Goal: Task Accomplishment & Management: Manage account settings

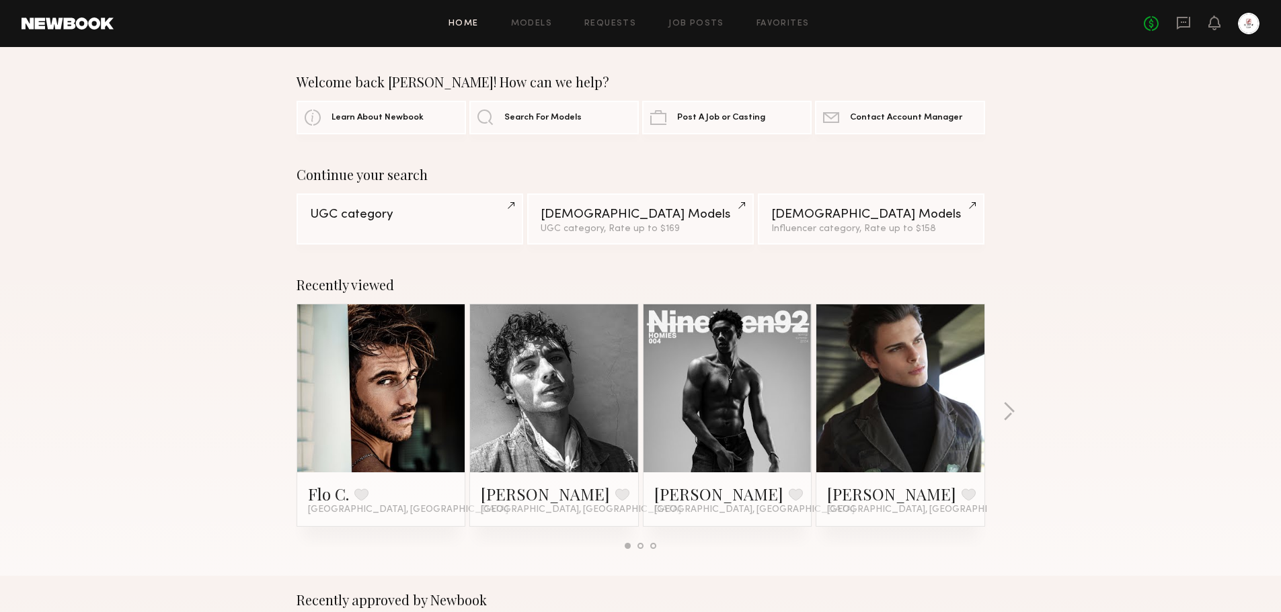
click at [711, 17] on div "Home Models Requests Job Posts Favorites Sign Out No fees up to $5,000" at bounding box center [686, 24] width 1145 height 22
click at [706, 26] on link "Job Posts" at bounding box center [696, 23] width 56 height 9
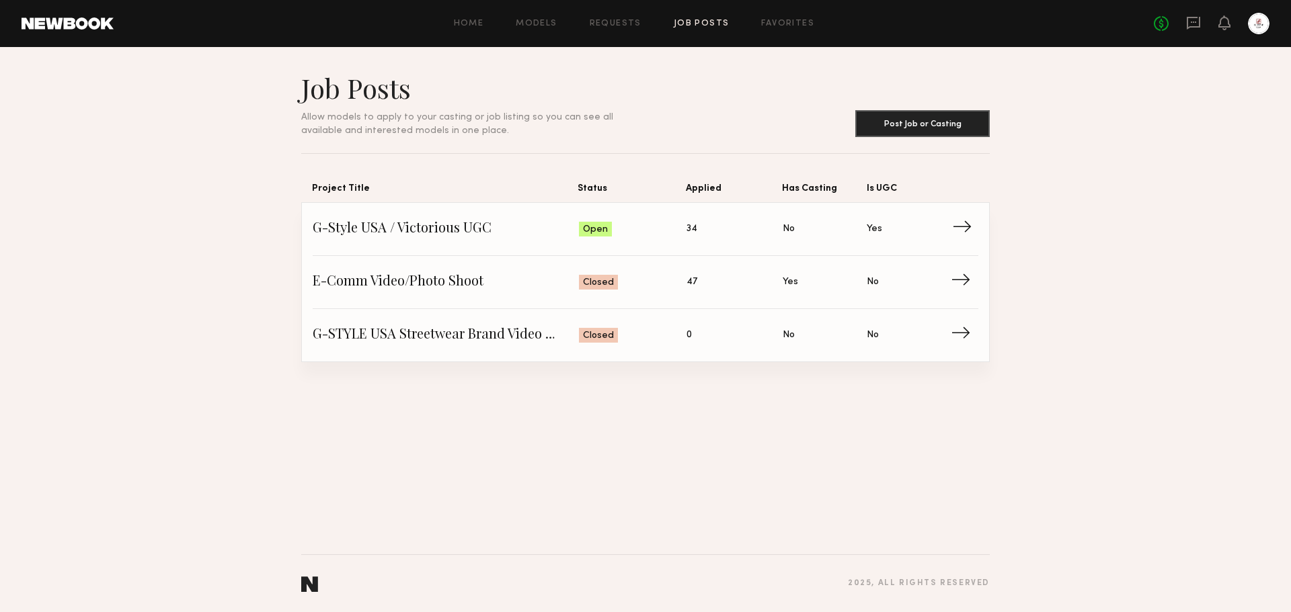
click at [961, 232] on span "→" at bounding box center [966, 229] width 28 height 20
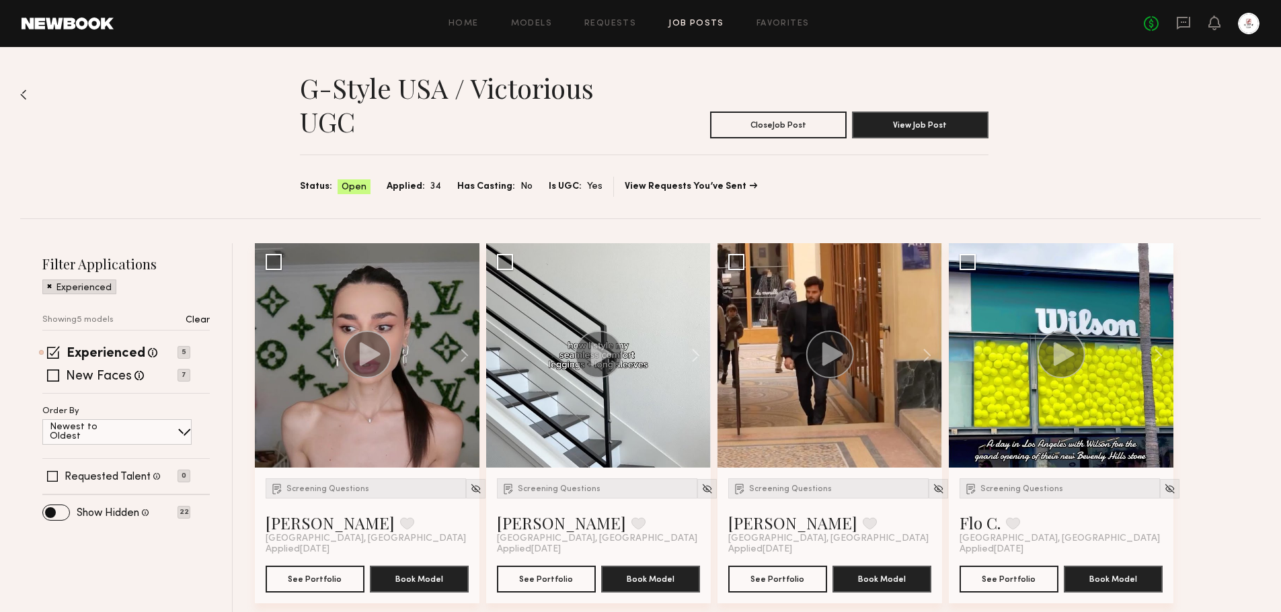
click at [196, 324] on p "Clear" at bounding box center [198, 320] width 24 height 9
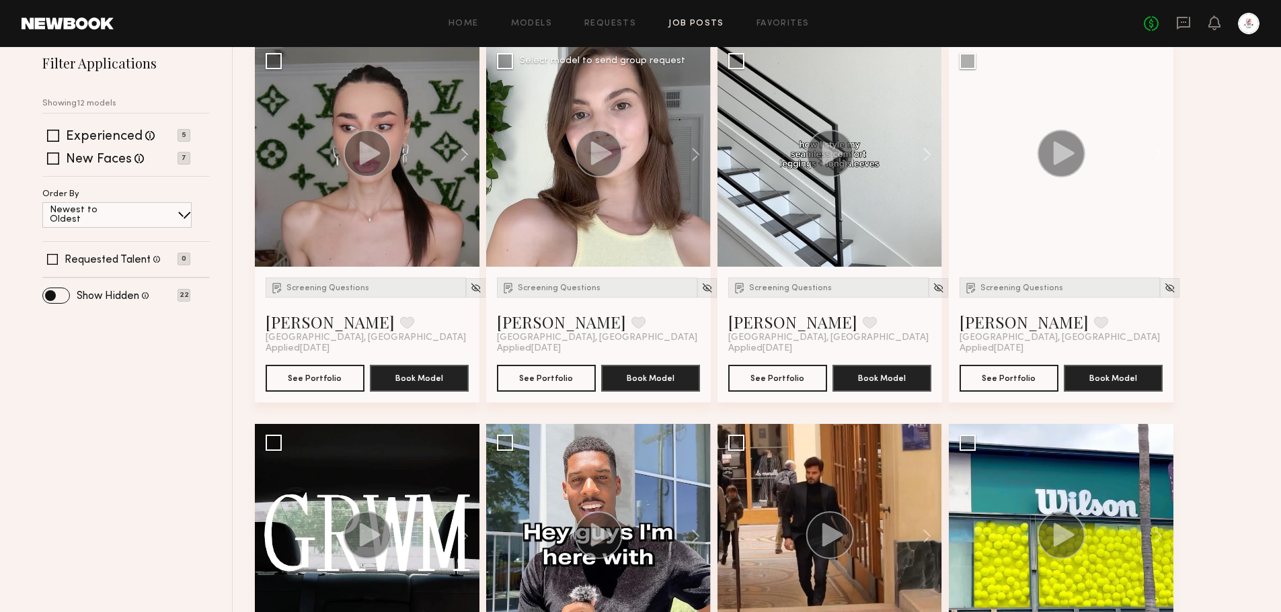
scroll to position [202, 0]
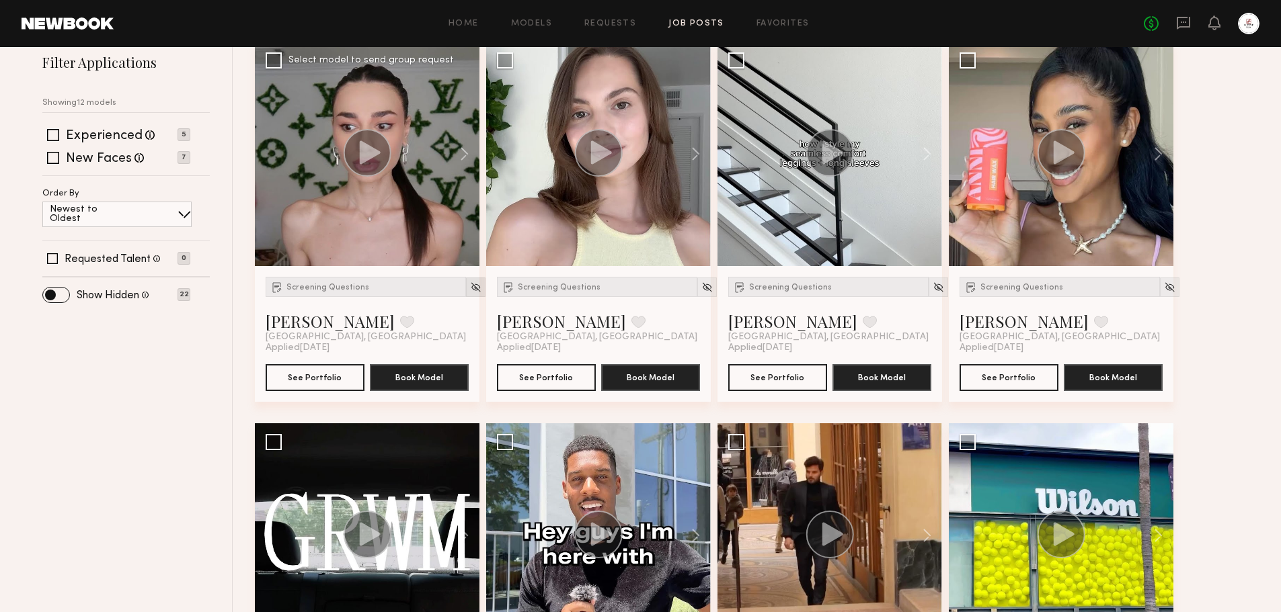
click at [470, 287] on img at bounding box center [475, 287] width 11 height 11
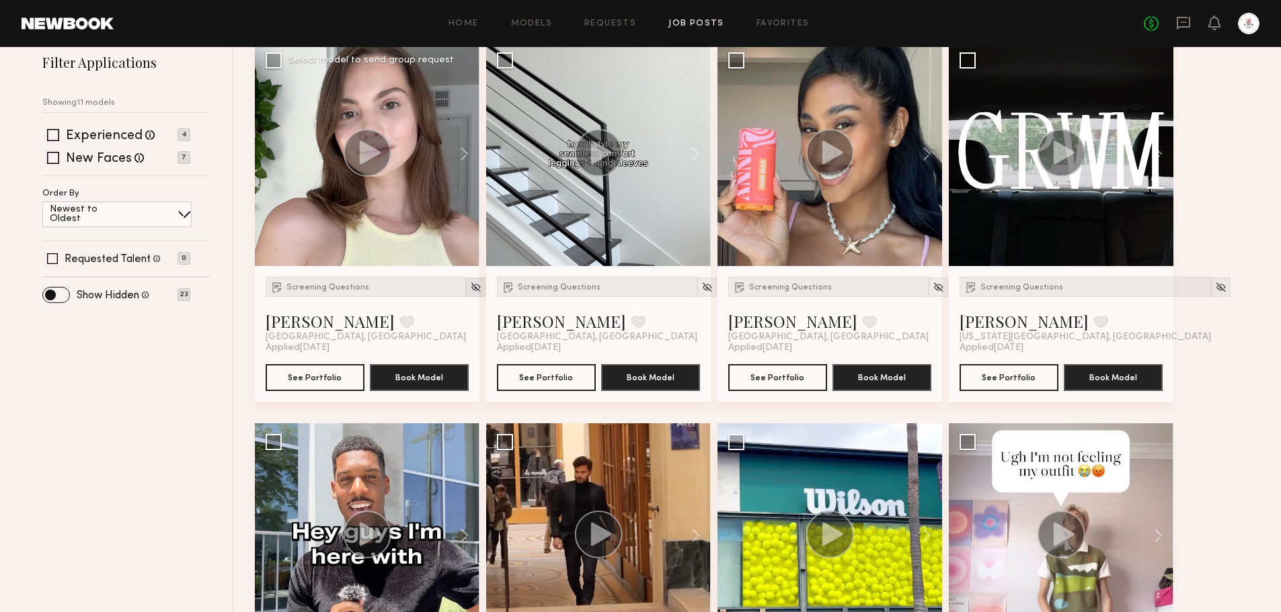
click at [470, 290] on img at bounding box center [475, 287] width 11 height 11
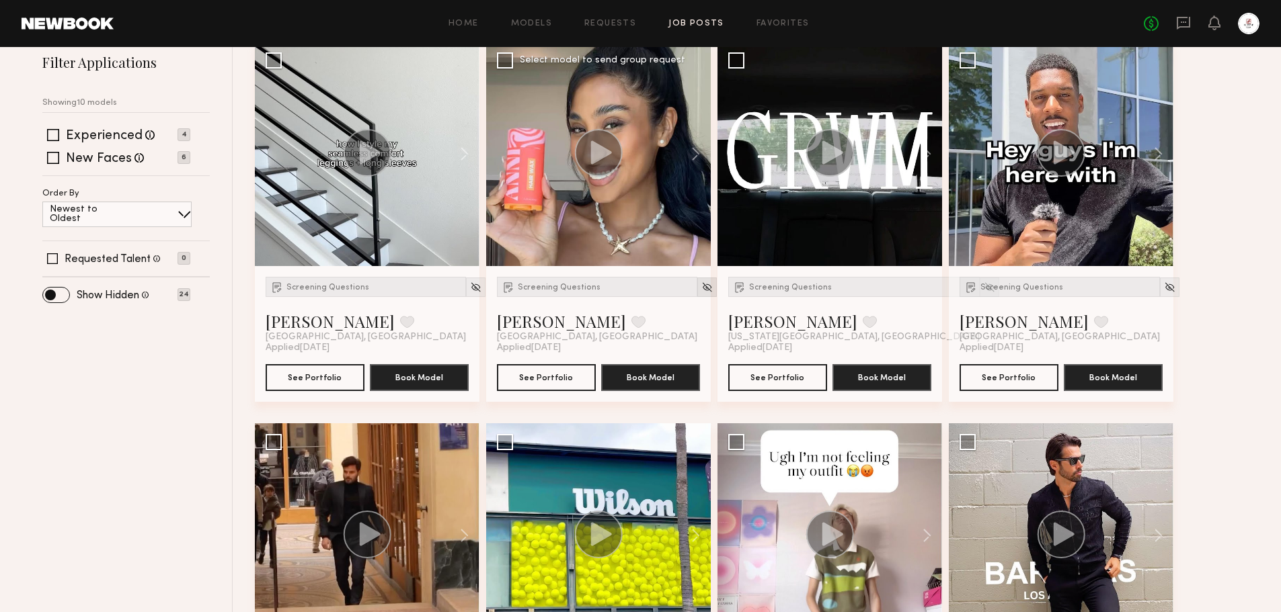
click at [701, 290] on img at bounding box center [706, 287] width 11 height 11
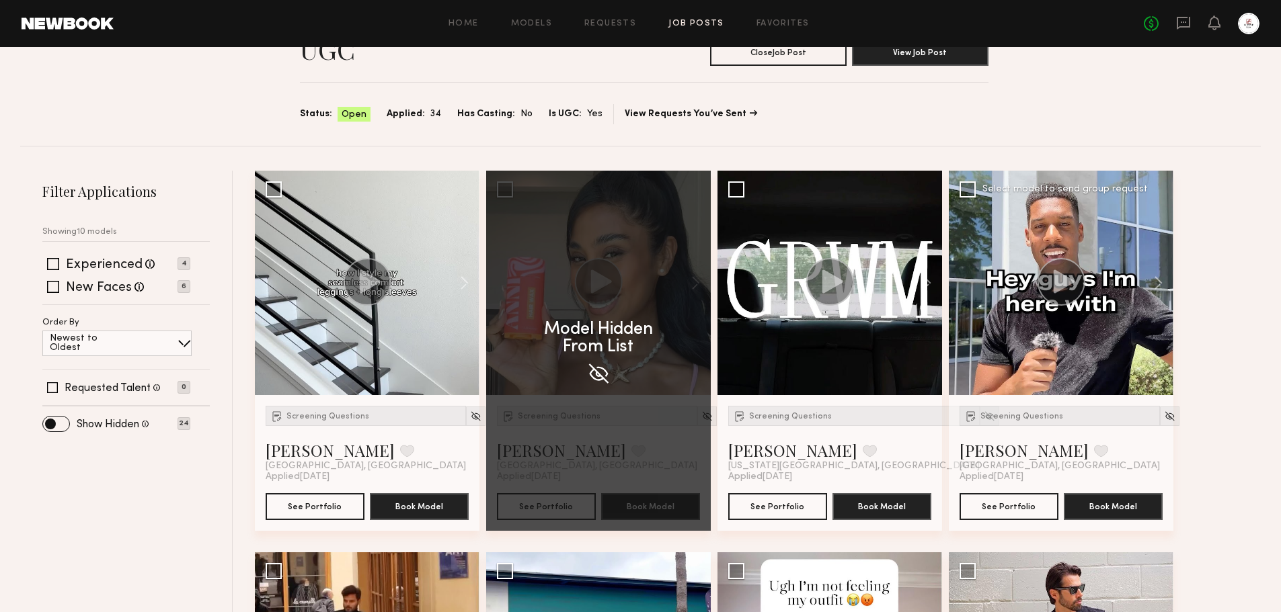
scroll to position [67, 0]
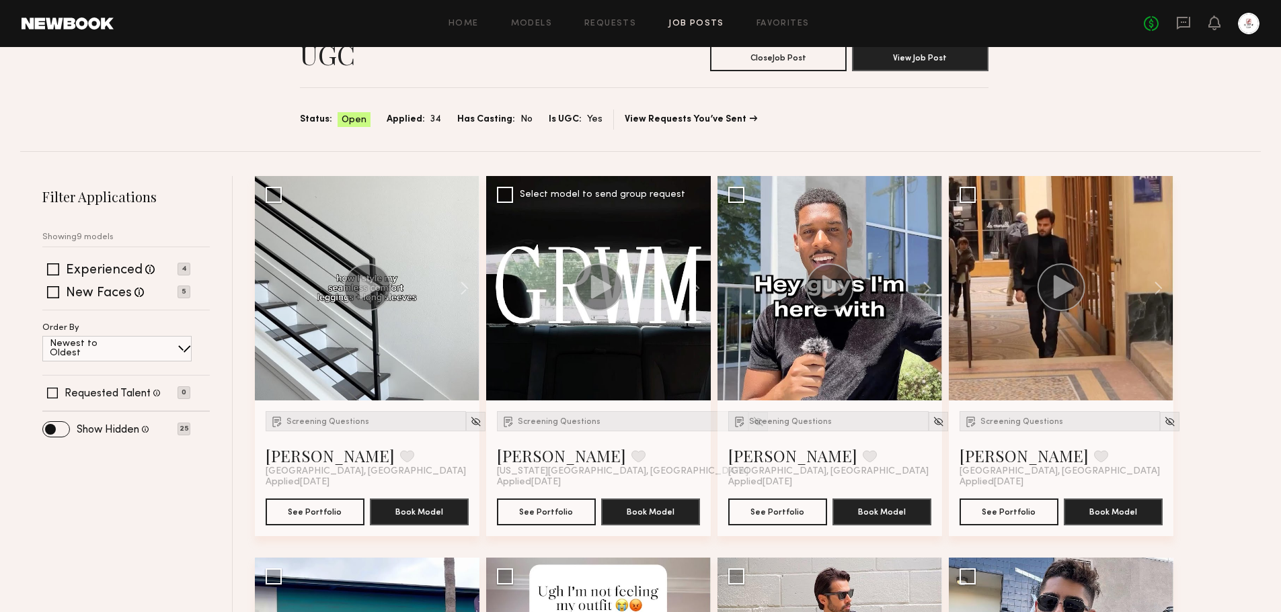
click at [594, 292] on icon at bounding box center [601, 287] width 21 height 24
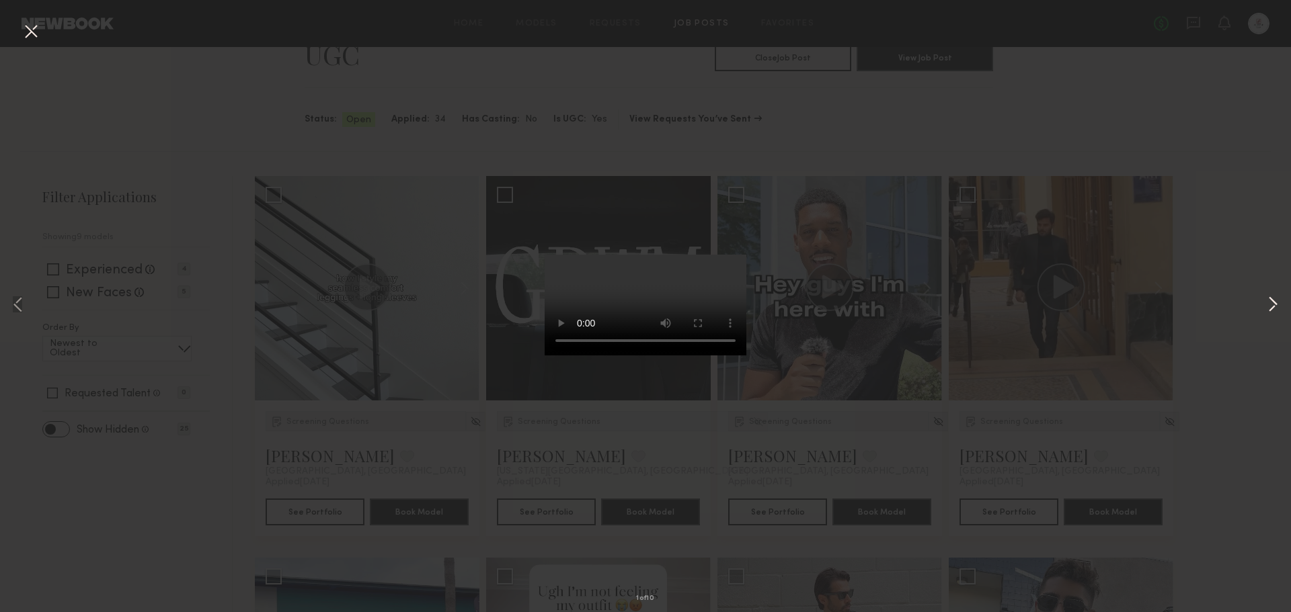
click at [1271, 304] on button at bounding box center [1272, 306] width 16 height 490
click at [1237, 215] on div "2 of 10" at bounding box center [645, 306] width 1291 height 612
click at [30, 36] on button at bounding box center [31, 32] width 22 height 24
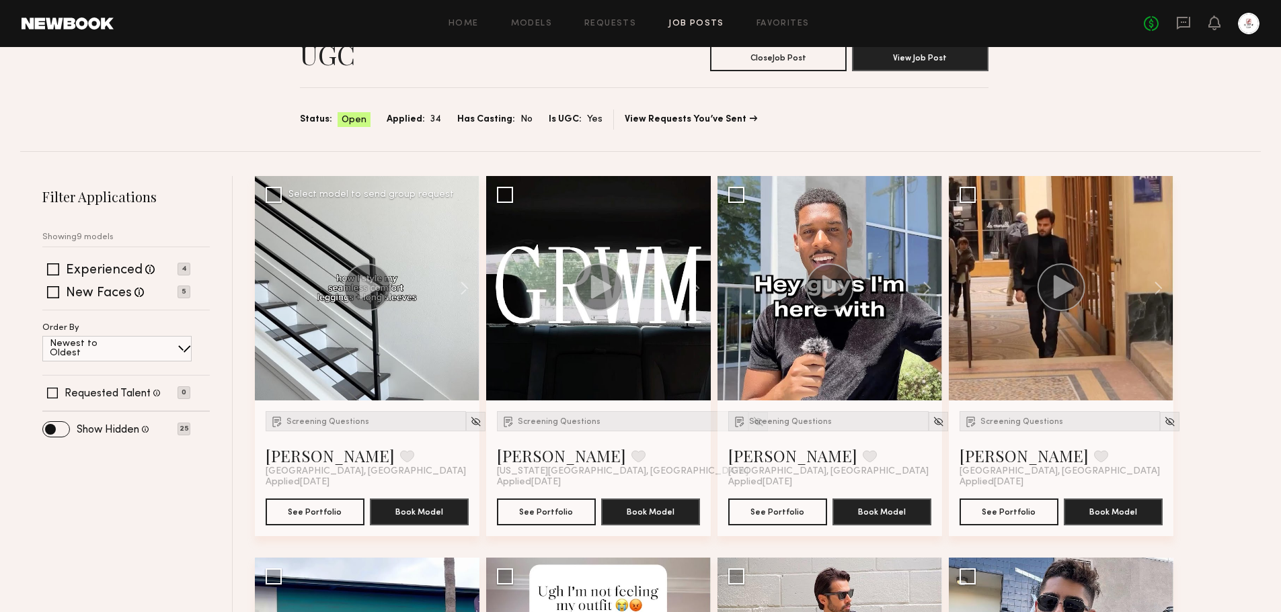
click at [356, 287] on circle at bounding box center [368, 288] width 48 height 48
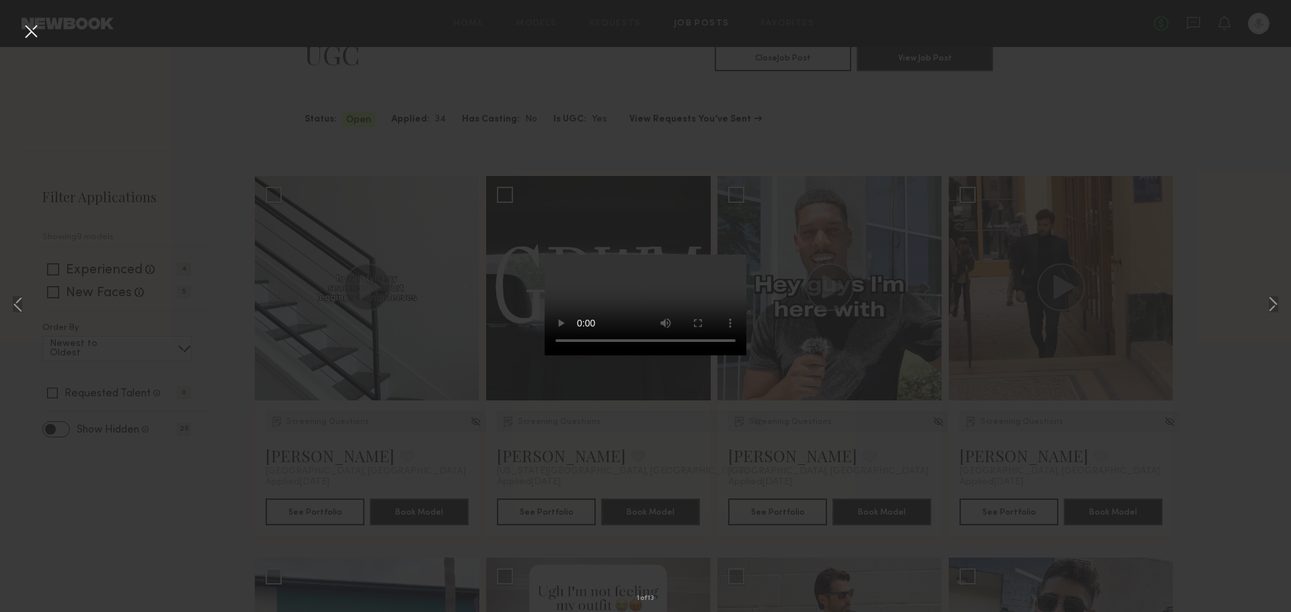
click at [1240, 102] on div "1 of 13" at bounding box center [645, 306] width 1291 height 612
click at [30, 36] on button at bounding box center [31, 32] width 22 height 24
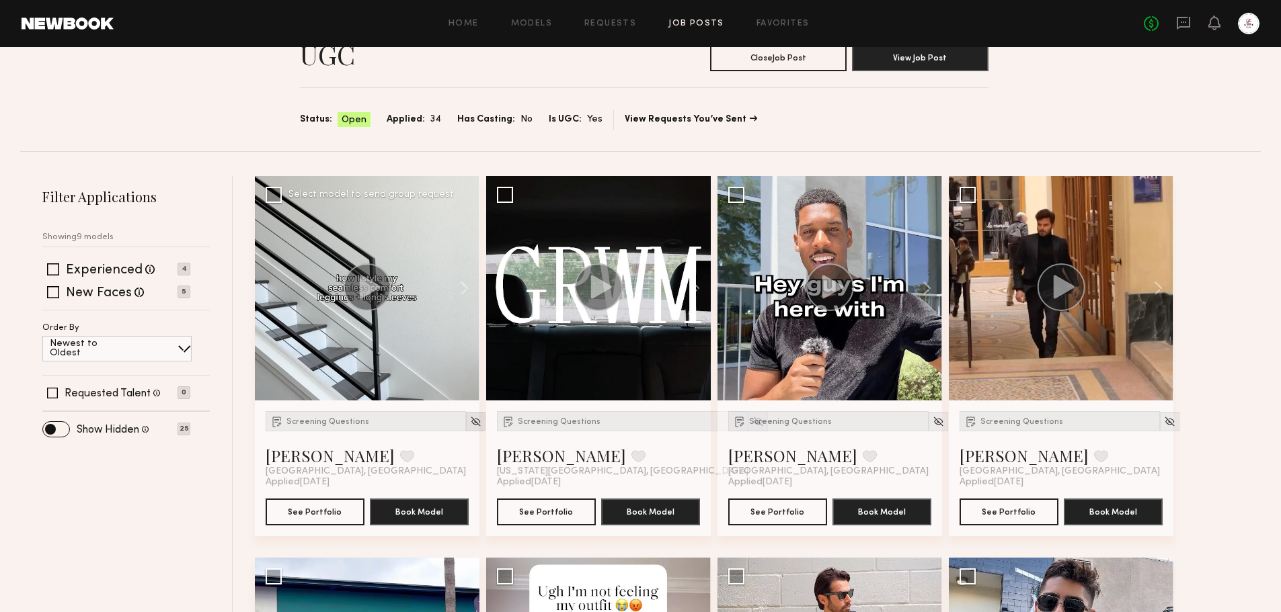
click at [466, 420] on div at bounding box center [475, 421] width 19 height 19
click at [1182, 24] on icon at bounding box center [1183, 22] width 15 height 15
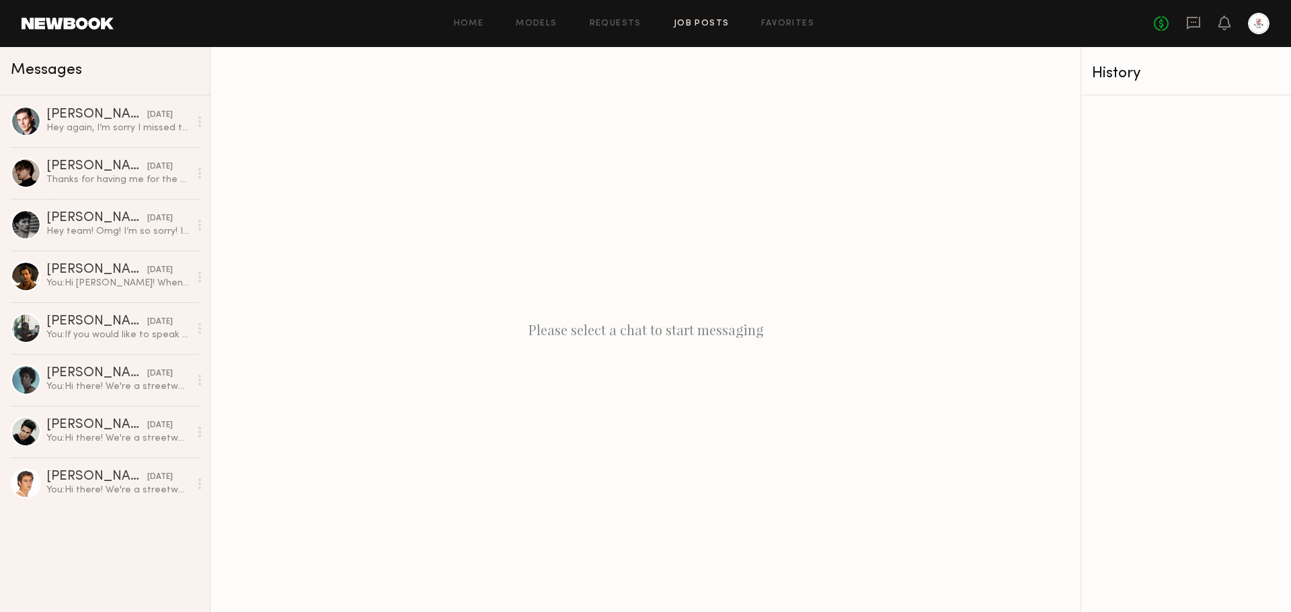
click at [721, 22] on link "Job Posts" at bounding box center [702, 23] width 56 height 9
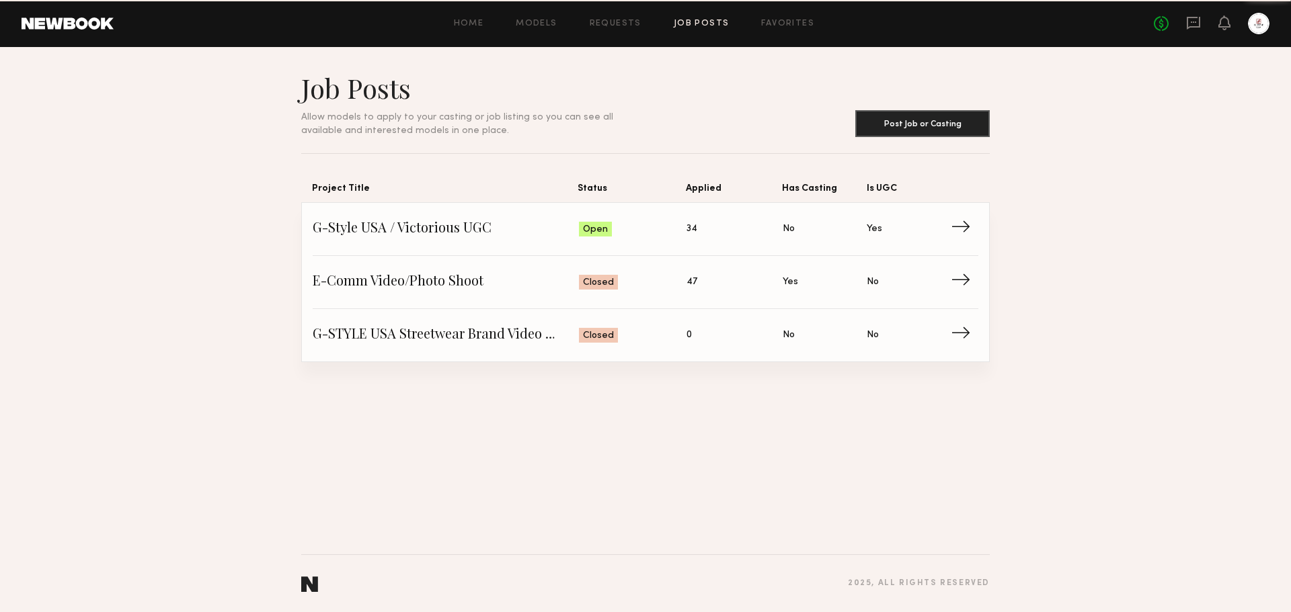
click at [981, 233] on div "G-Style [GEOGRAPHIC_DATA] / Victorious UGC Status: Open Applied: 34 Has Casting…" at bounding box center [645, 282] width 687 height 159
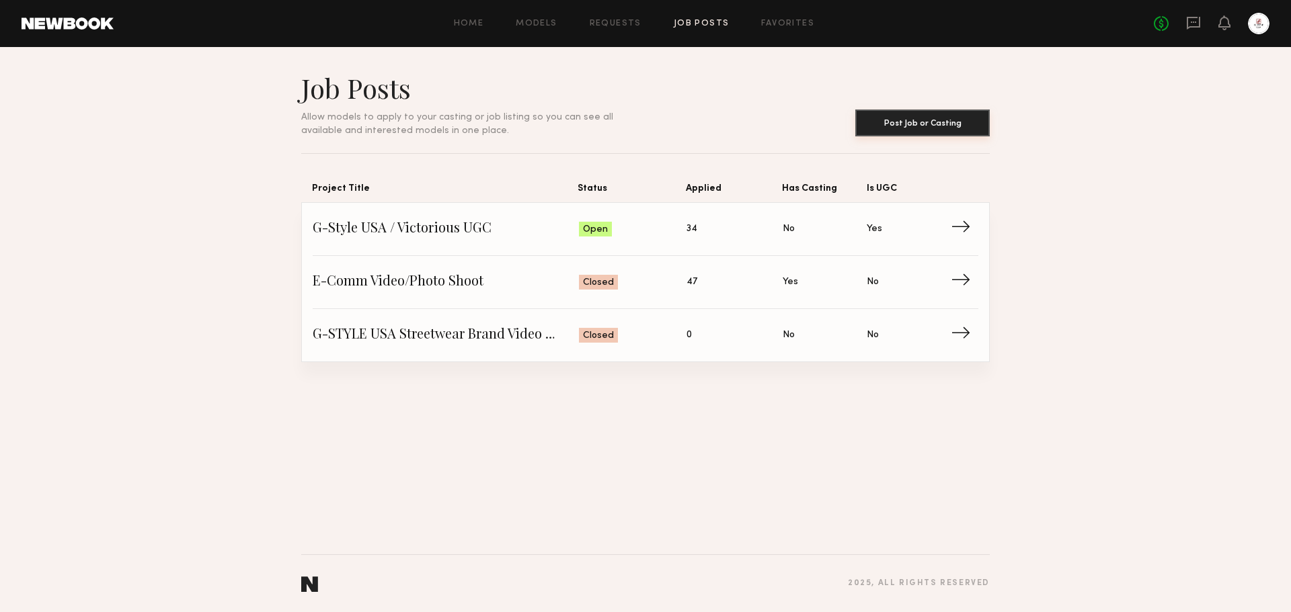
click at [971, 110] on button "Post Job or Casting" at bounding box center [922, 123] width 134 height 27
click at [966, 225] on span "→" at bounding box center [966, 229] width 28 height 20
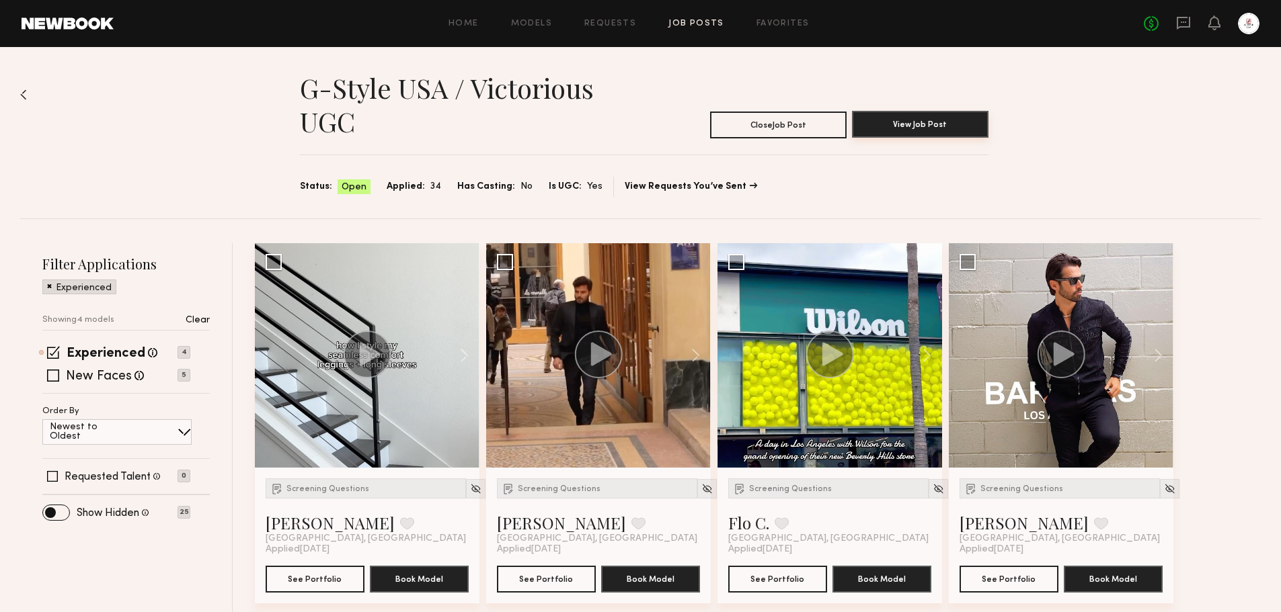
click at [877, 126] on button "View Job Post" at bounding box center [920, 124] width 136 height 27
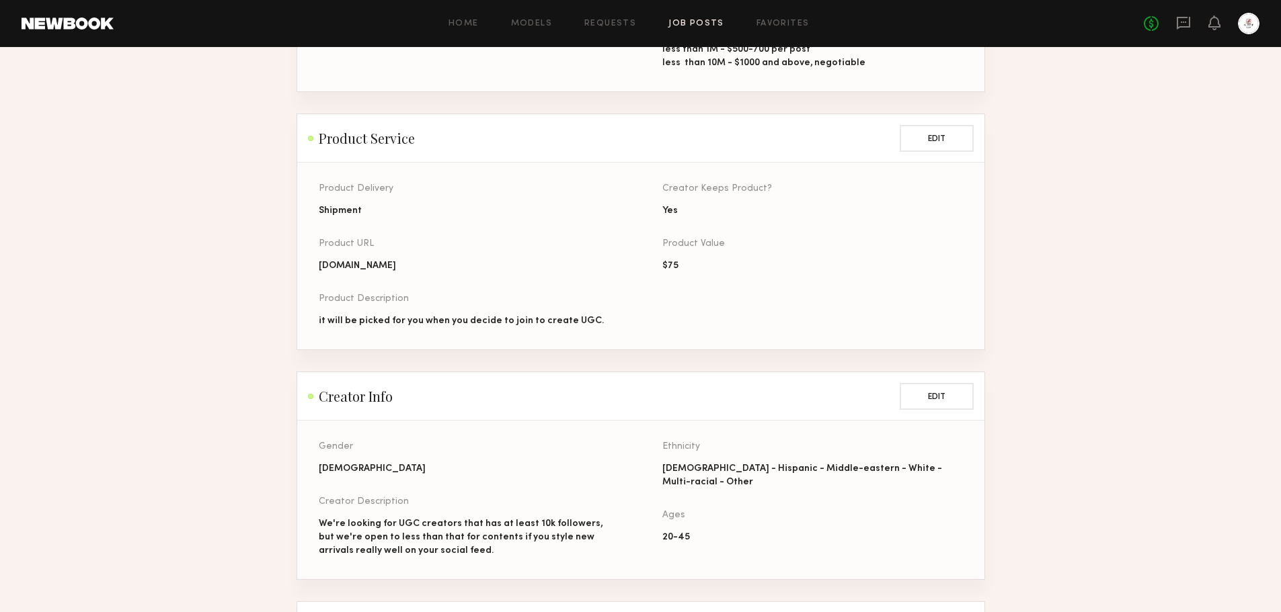
scroll to position [941, 0]
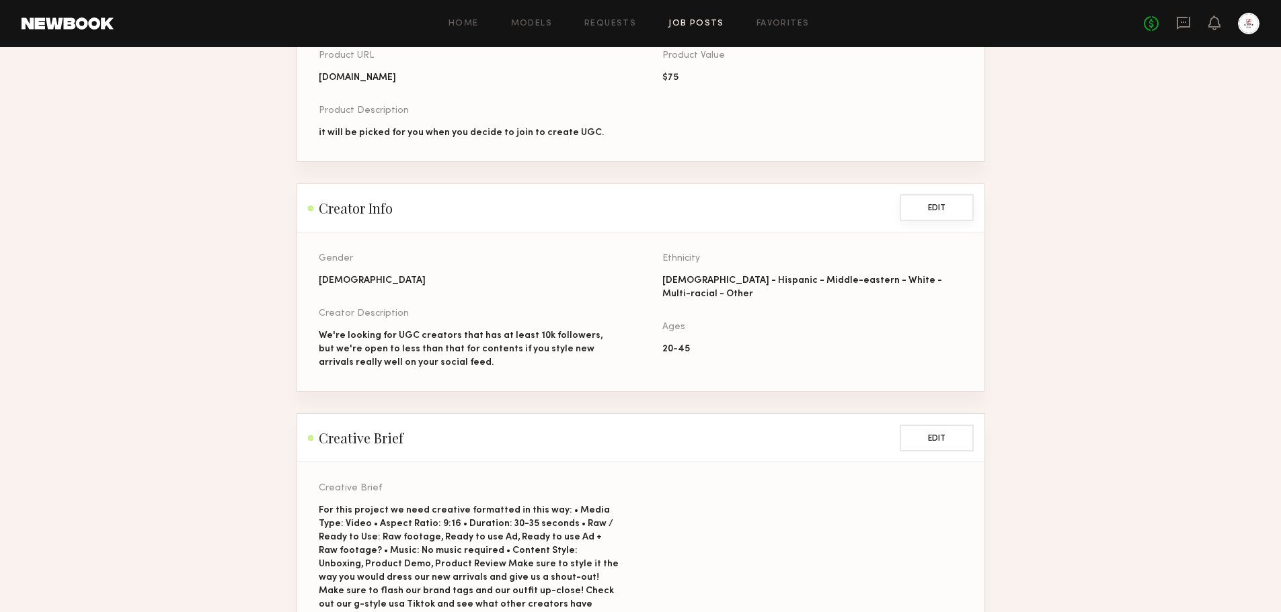
click at [952, 216] on button "Edit" at bounding box center [936, 207] width 74 height 27
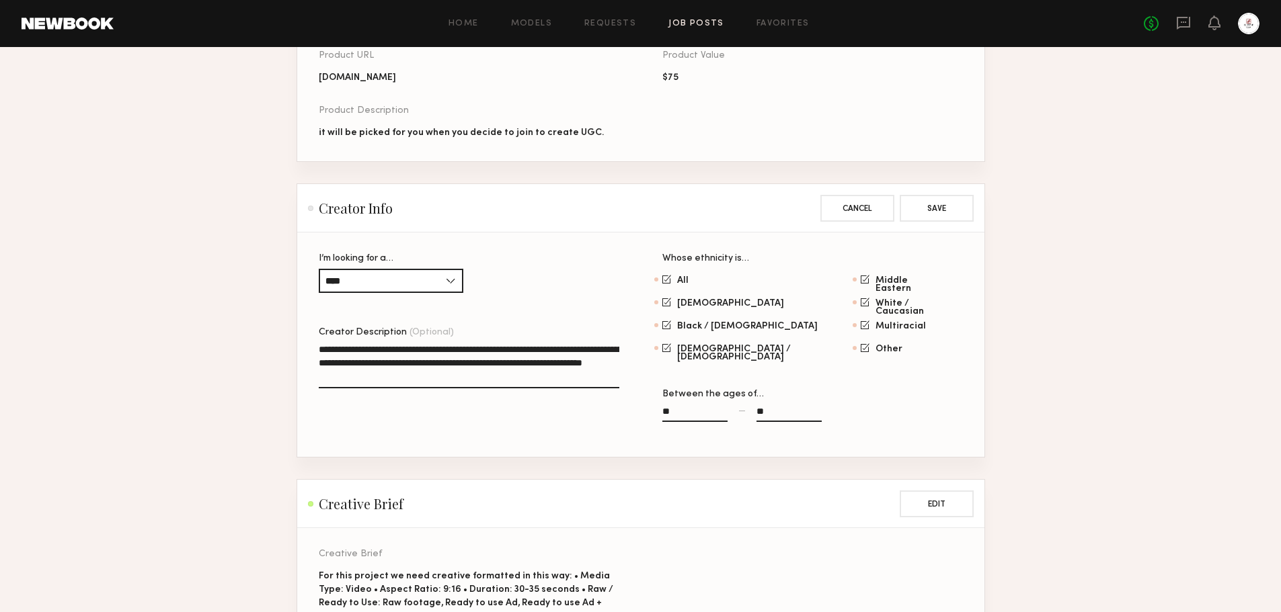
click at [479, 389] on textarea "**********" at bounding box center [469, 366] width 300 height 46
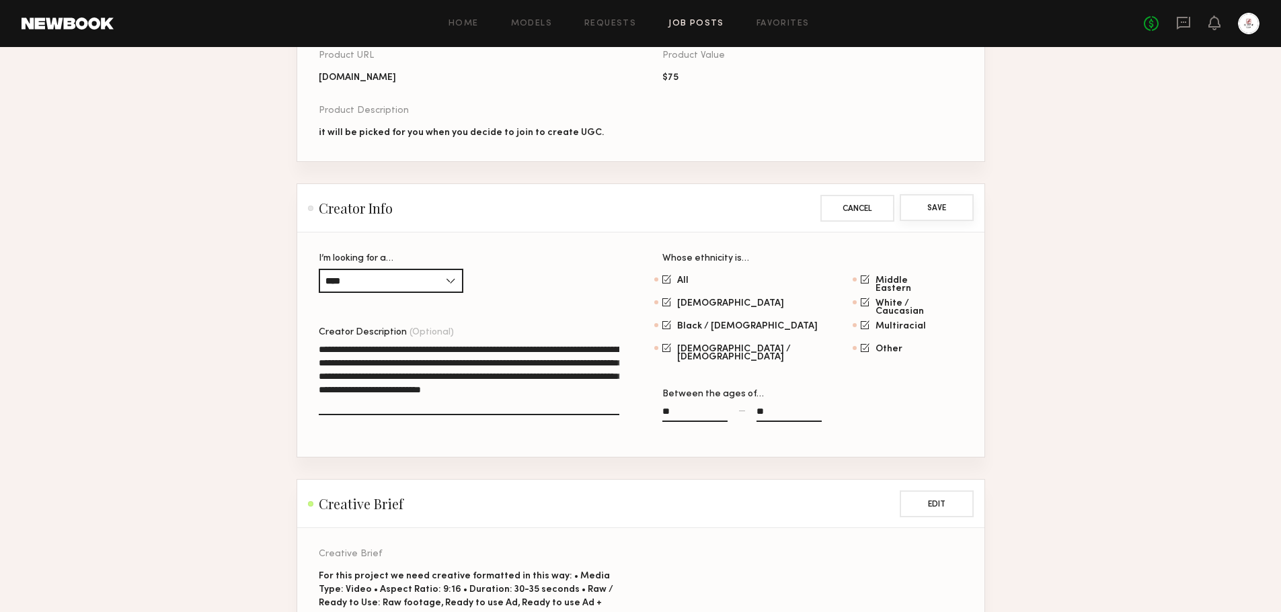
type textarea "**********"
click at [945, 221] on button "Save" at bounding box center [936, 207] width 74 height 27
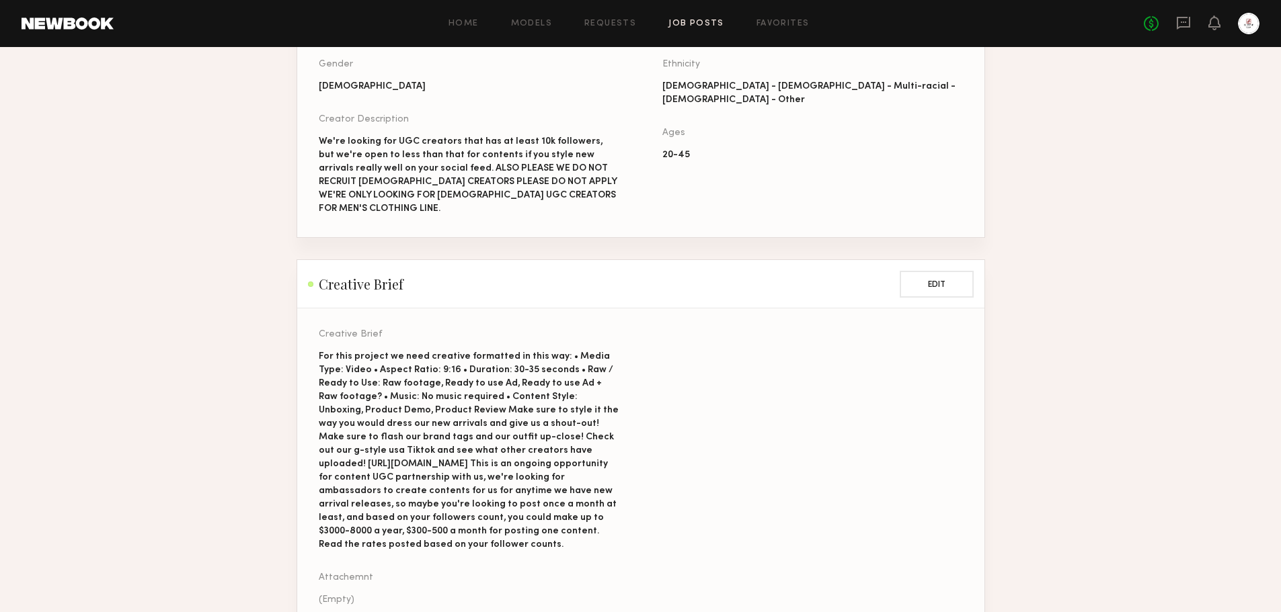
scroll to position [1129, 0]
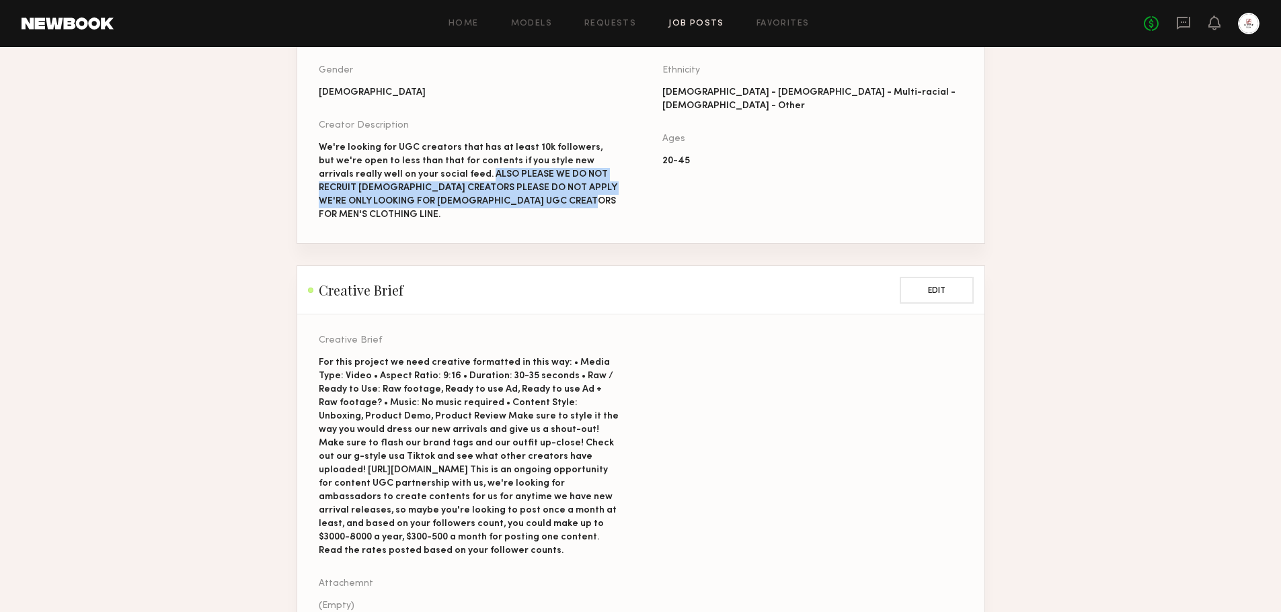
drag, startPoint x: 554, startPoint y: 218, endPoint x: 455, endPoint y: 186, distance: 103.7
click at [450, 186] on div "We're looking for UGC creators that has at least 10k followers, but we're open …" at bounding box center [469, 181] width 300 height 81
click at [455, 186] on div "We're looking for UGC creators that has at least 10k followers, but we're open …" at bounding box center [469, 181] width 300 height 81
drag, startPoint x: 452, startPoint y: 187, endPoint x: 565, endPoint y: 210, distance: 115.4
click at [565, 210] on div "We're looking for UGC creators that has at least 10k followers, but we're open …" at bounding box center [469, 181] width 300 height 81
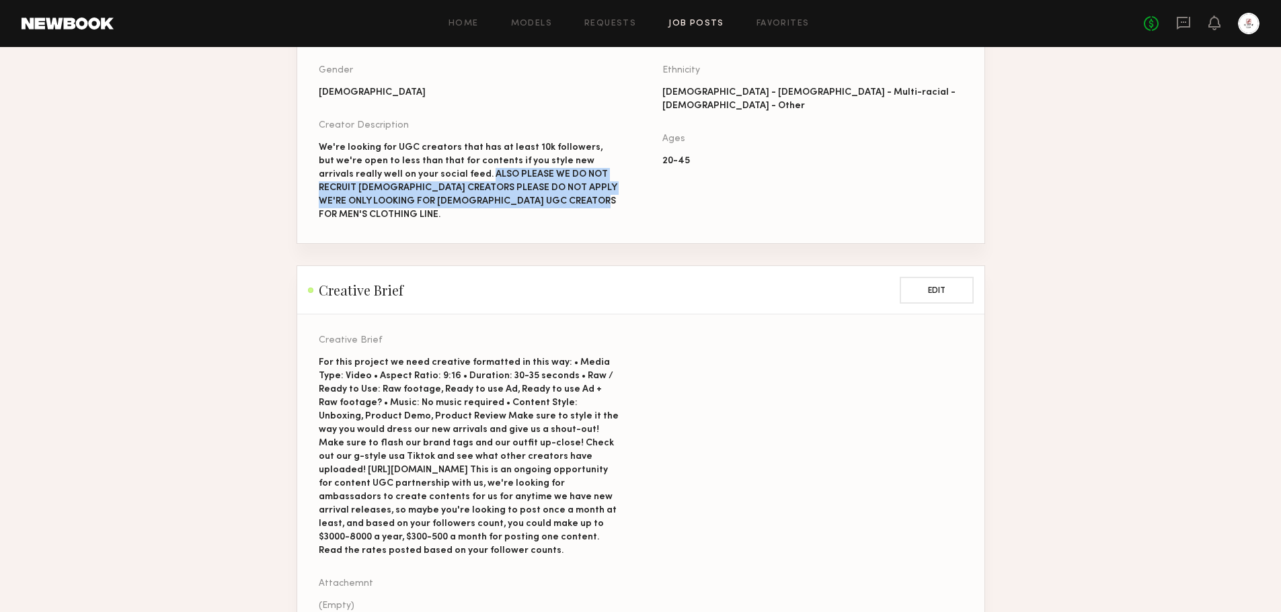
copy div "ALSO PLEASE WE DO NOT RECRUIT [DEMOGRAPHIC_DATA] CREATORS PLEASE DO NOT APPLY W…"
click at [934, 285] on button "Edit" at bounding box center [936, 289] width 74 height 27
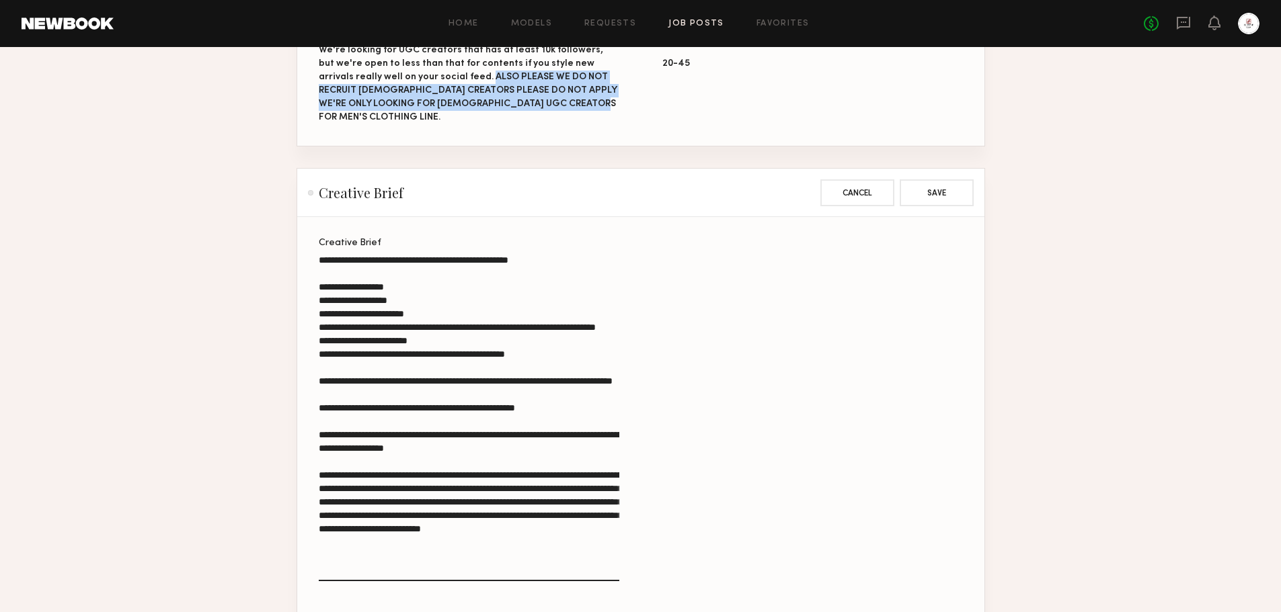
scroll to position [1398, 0]
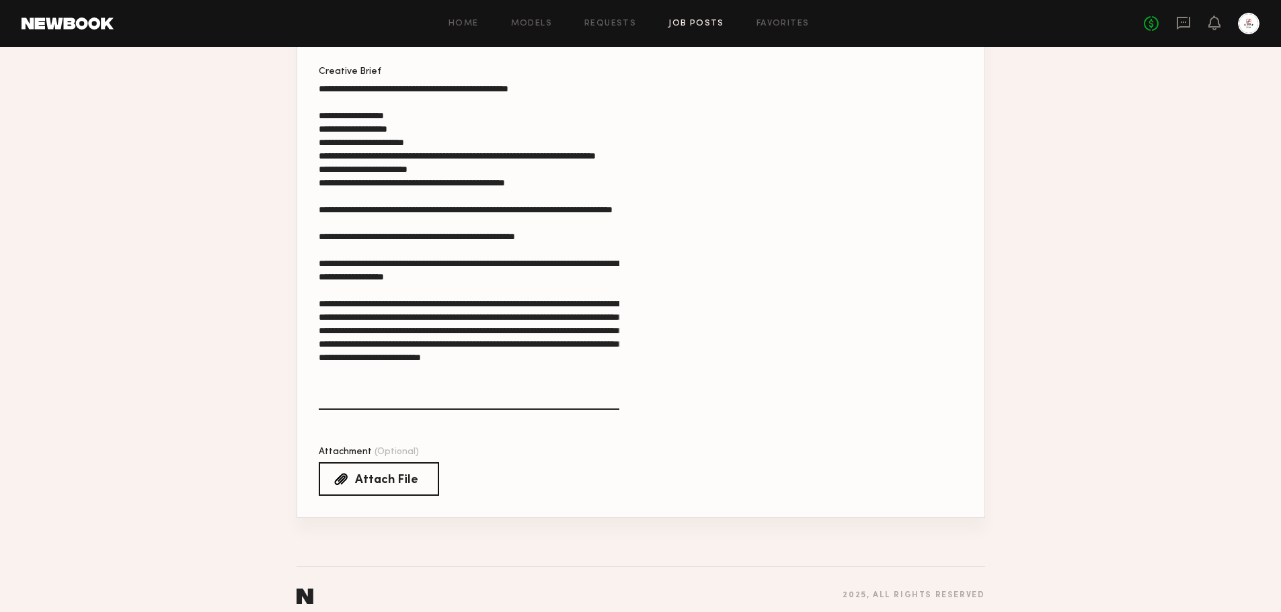
click at [577, 396] on textarea "**********" at bounding box center [469, 246] width 300 height 328
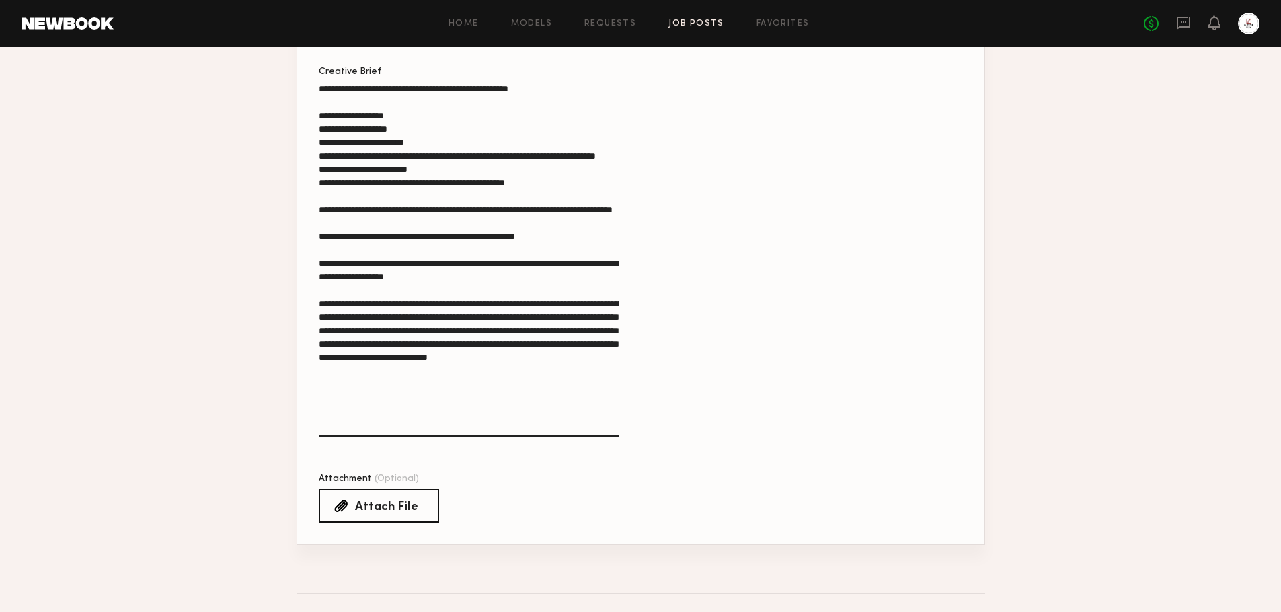
paste textarea "**********"
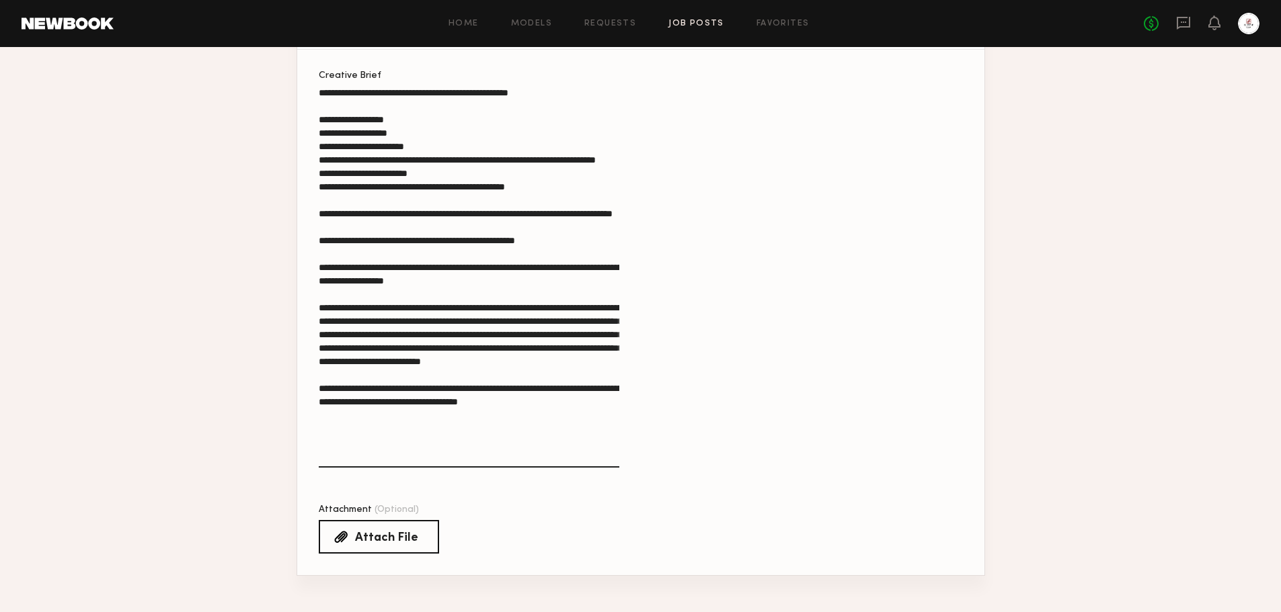
scroll to position [1197, 0]
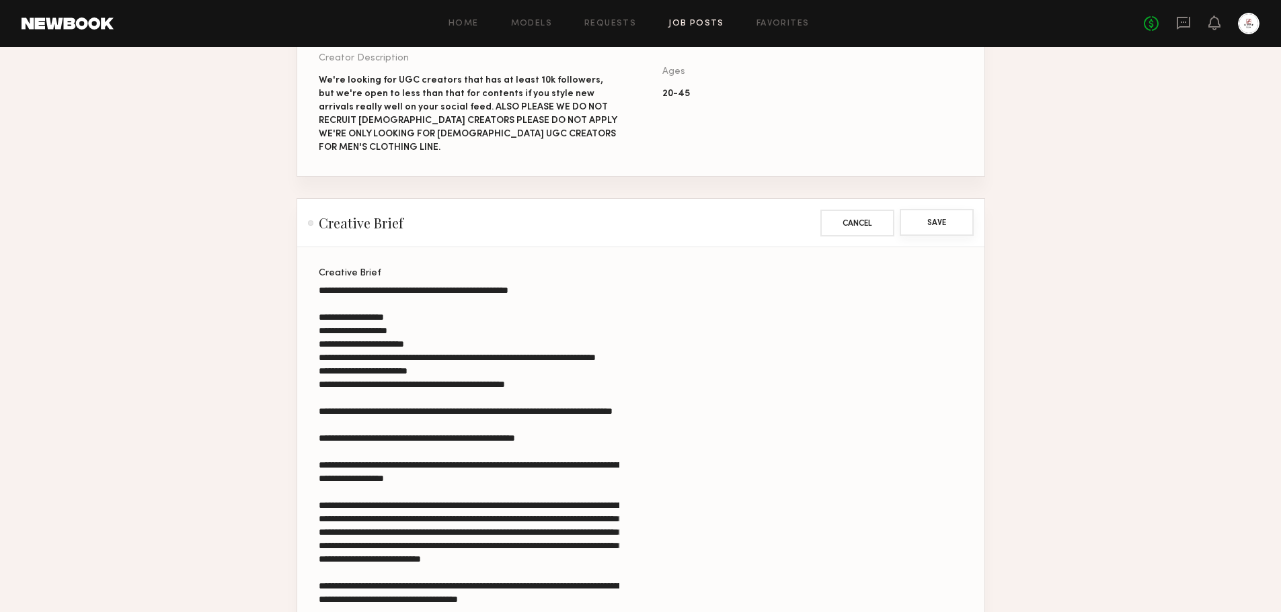
type textarea "**********"
click at [951, 229] on button "Save" at bounding box center [936, 222] width 74 height 27
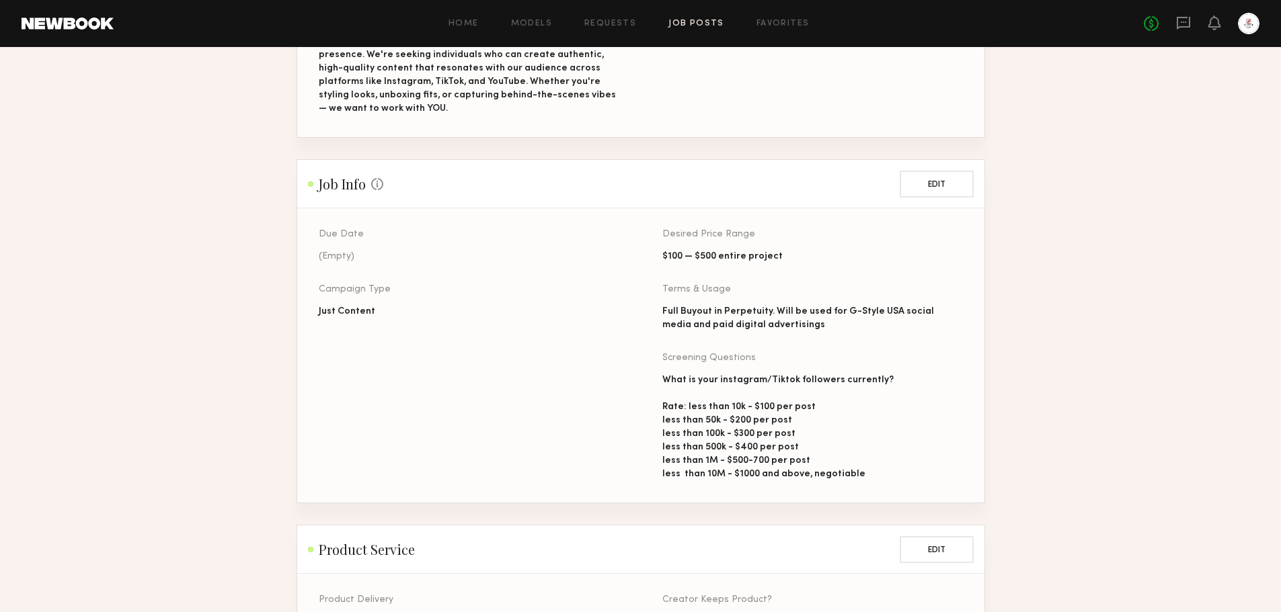
scroll to position [81, 0]
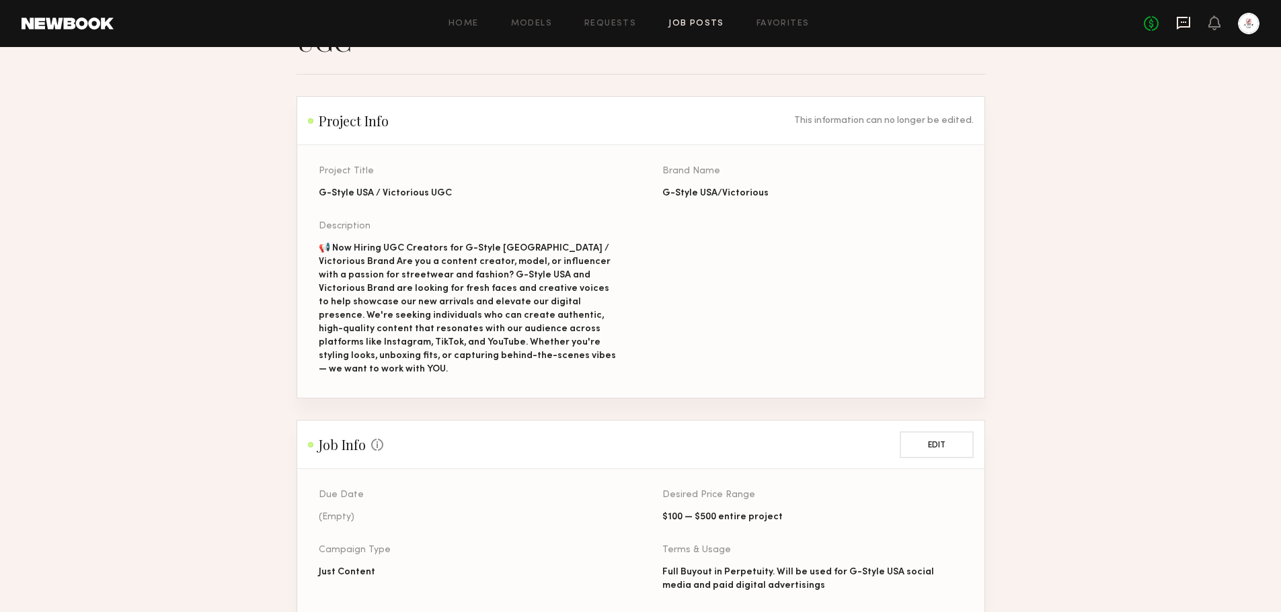
click at [1182, 22] on icon at bounding box center [1182, 22] width 5 height 1
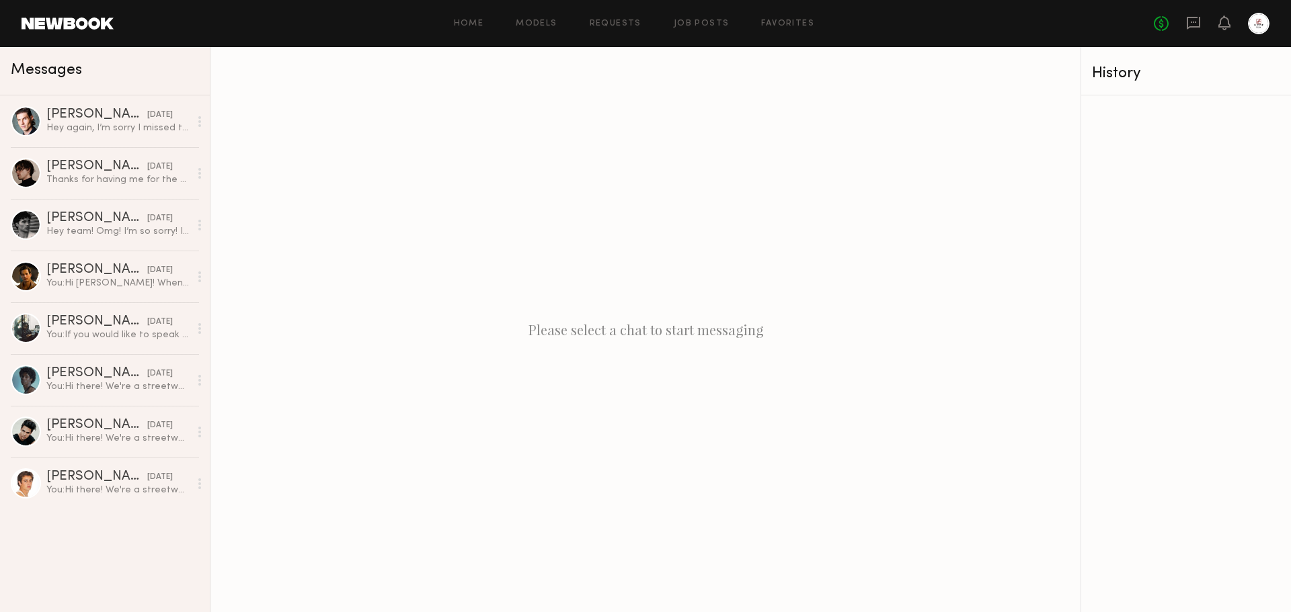
click at [697, 34] on header "Home Models Requests Job Posts Favorites Sign Out No fees up to $5,000" at bounding box center [645, 23] width 1291 height 47
click at [699, 28] on link "Job Posts" at bounding box center [702, 23] width 56 height 9
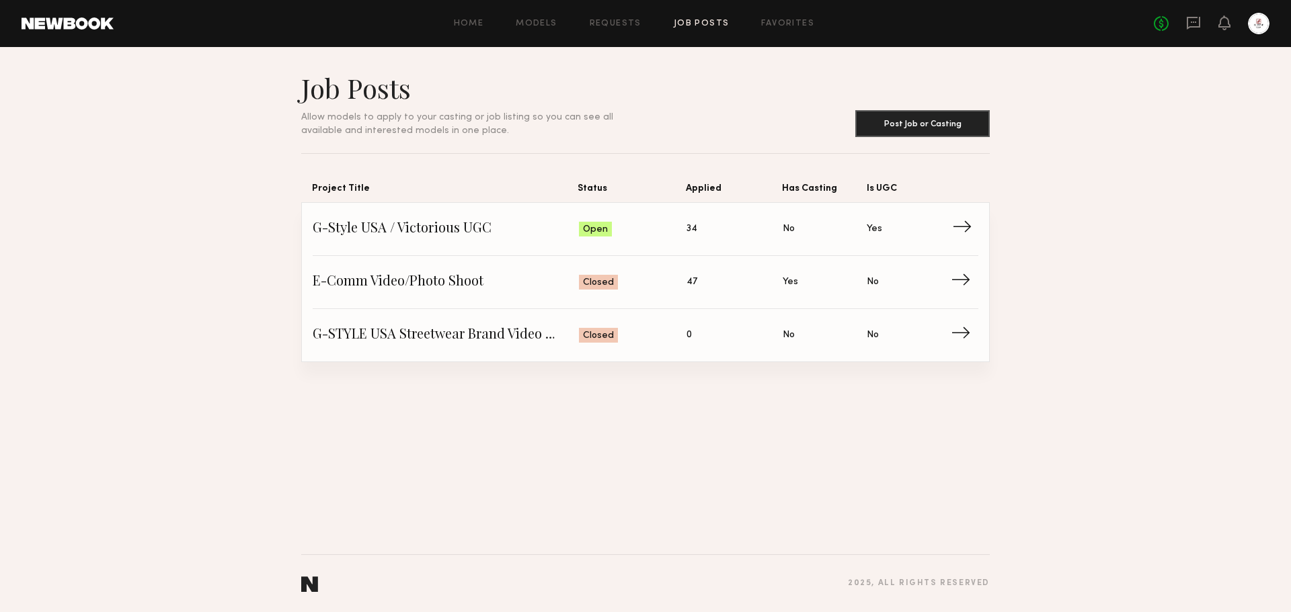
click at [975, 237] on link "G-Style [GEOGRAPHIC_DATA] / Victorious UGC Status: Open Applied: 34 Has Casting…" at bounding box center [646, 229] width 666 height 53
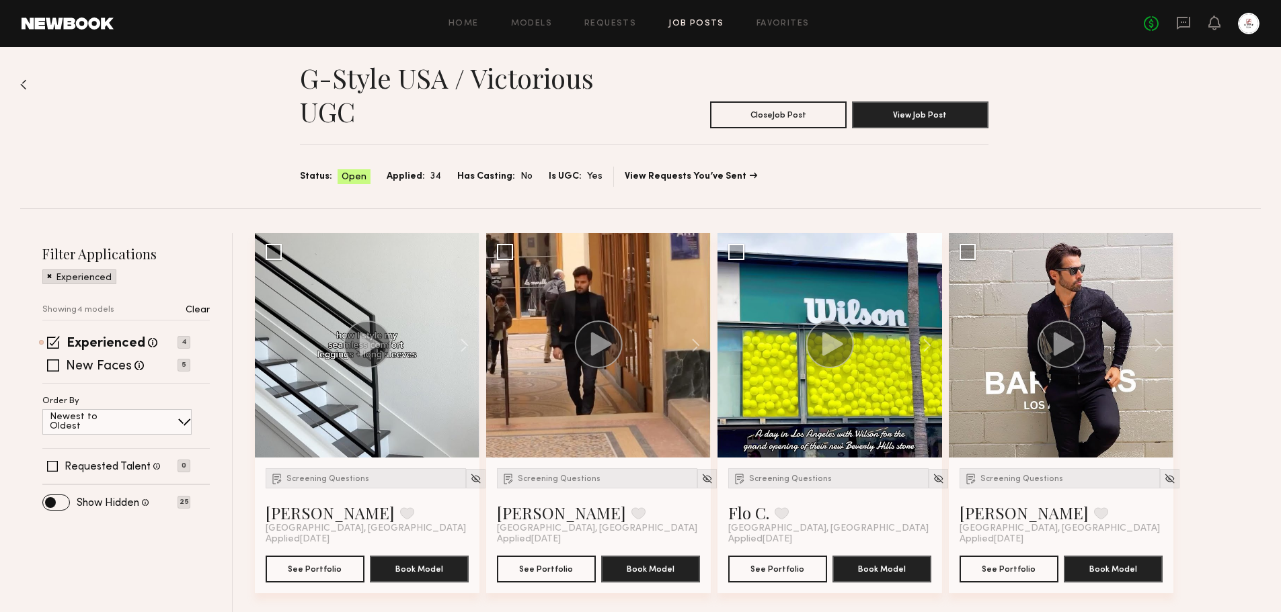
scroll to position [13, 0]
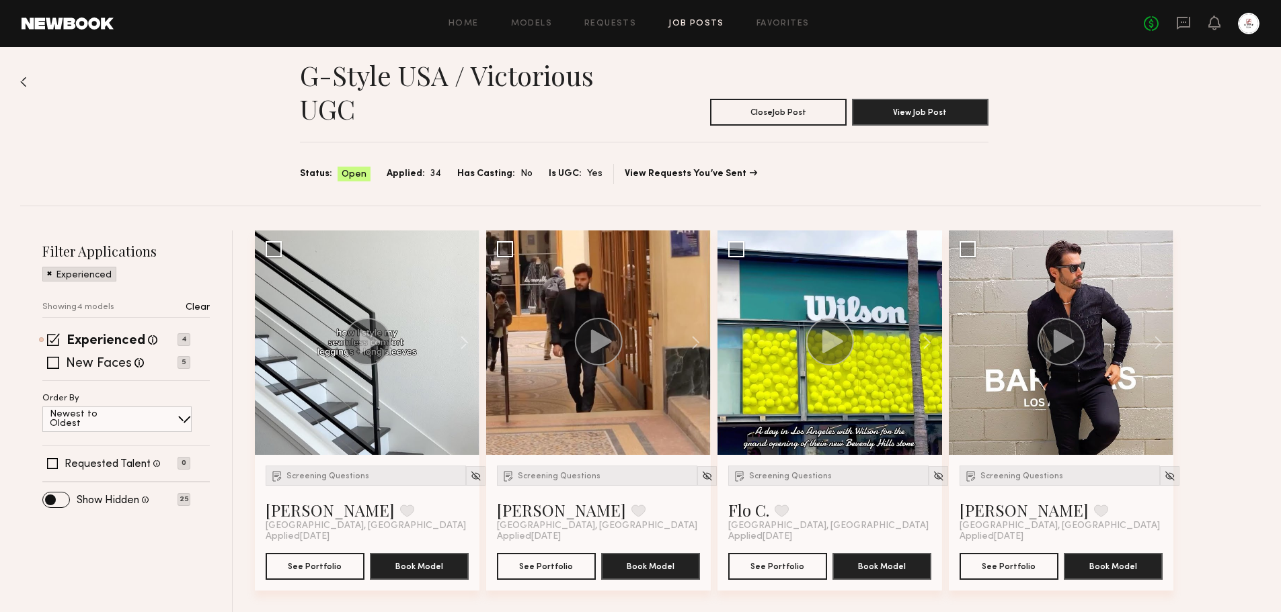
click at [203, 309] on p "Clear" at bounding box center [198, 307] width 24 height 9
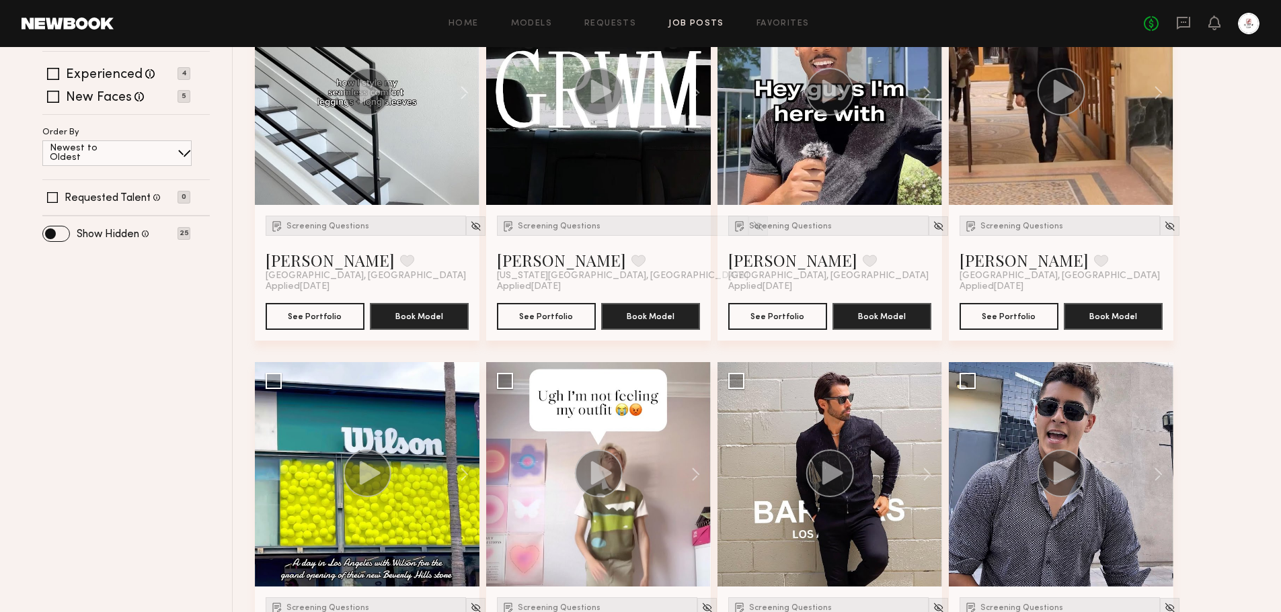
scroll to position [80, 0]
